Goal: Information Seeking & Learning: Learn about a topic

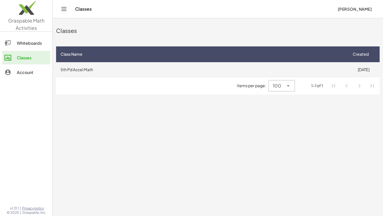
click at [142, 70] on td "5th Pd Accel Math" at bounding box center [202, 69] width 292 height 15
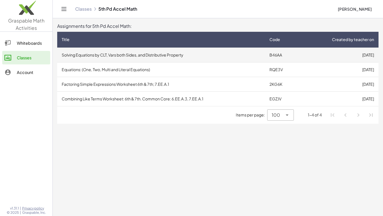
click at [109, 56] on td "Solving Equations by CLT, Vars both Sides, and Distributive Property" at bounding box center [161, 54] width 208 height 15
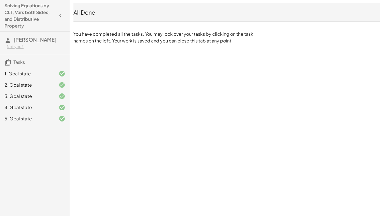
click at [61, 15] on icon "button" at bounding box center [60, 15] width 7 height 7
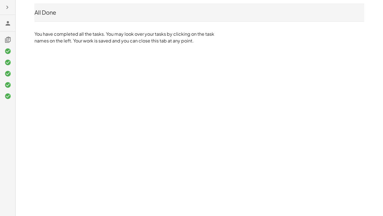
click at [8, 9] on icon "button" at bounding box center [7, 7] width 7 height 7
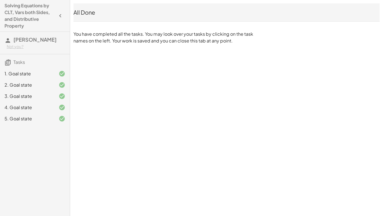
click at [16, 64] on span "Tasks" at bounding box center [19, 62] width 12 height 6
